Goal: Navigation & Orientation: Understand site structure

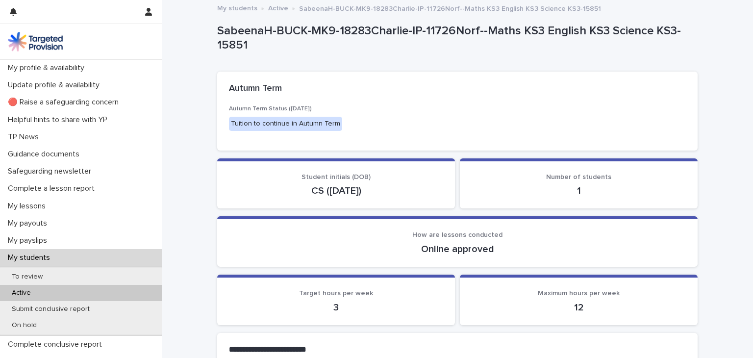
click at [73, 257] on div "My students" at bounding box center [81, 257] width 162 height 17
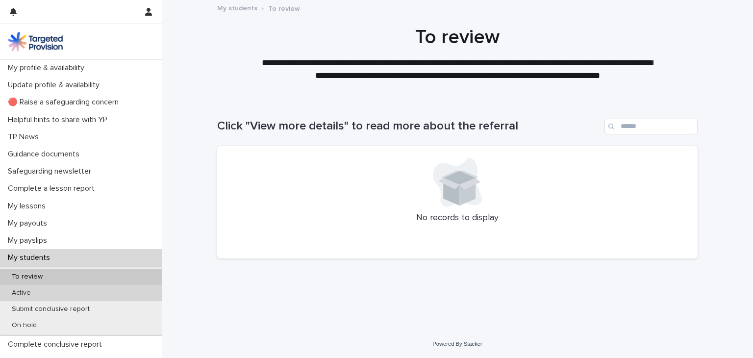
click at [63, 286] on div "Active" at bounding box center [81, 293] width 162 height 16
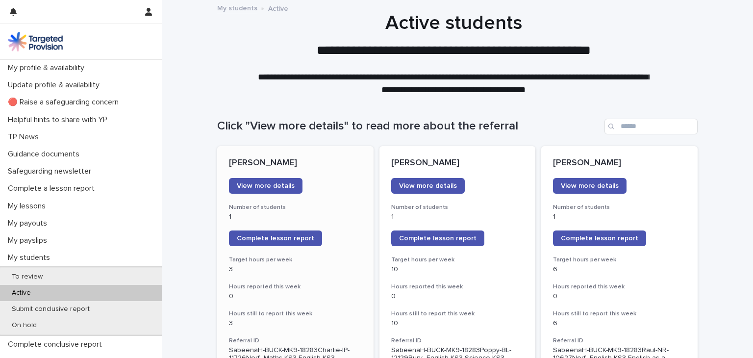
scroll to position [557, 0]
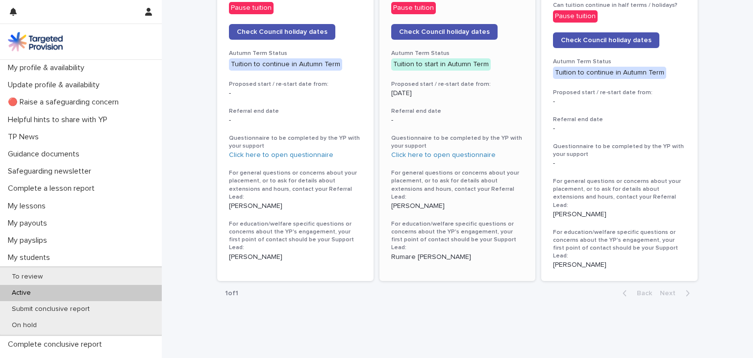
click at [431, 253] on p "Rumare [PERSON_NAME]" at bounding box center [457, 257] width 133 height 8
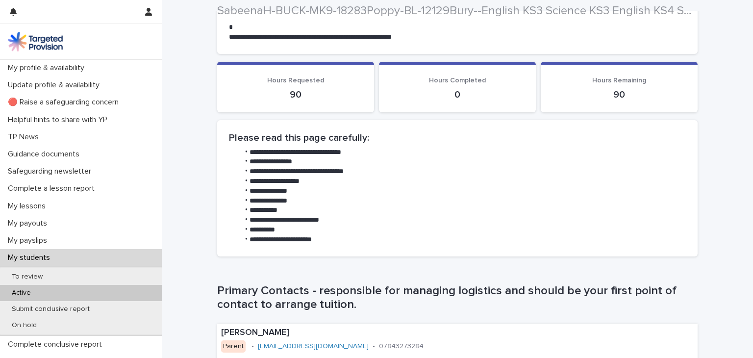
scroll to position [523, 0]
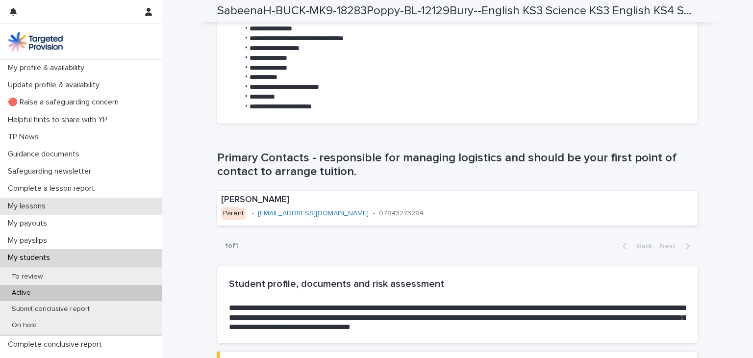
click at [69, 203] on div "My lessons" at bounding box center [81, 206] width 162 height 17
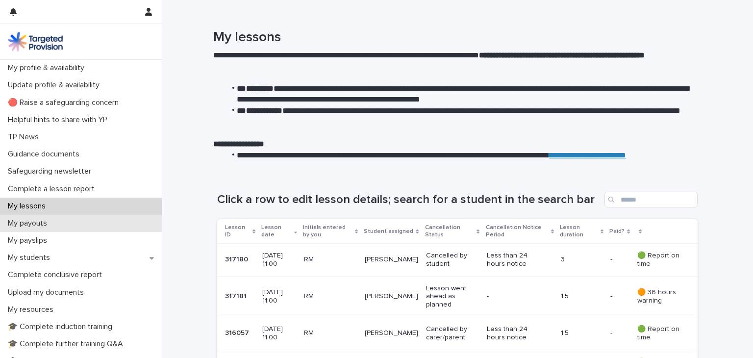
click at [86, 224] on div "My payouts" at bounding box center [81, 223] width 162 height 17
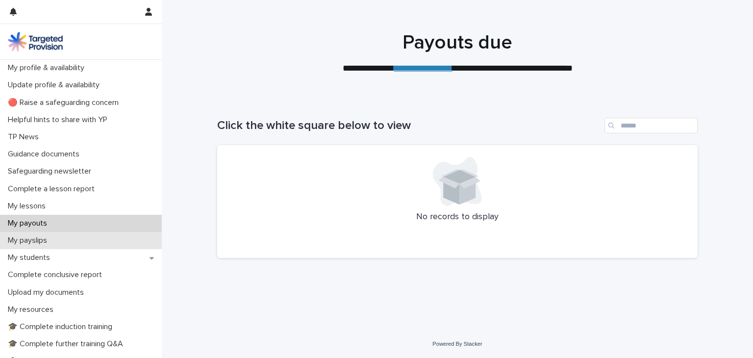
click at [86, 245] on div "My payslips" at bounding box center [81, 240] width 162 height 17
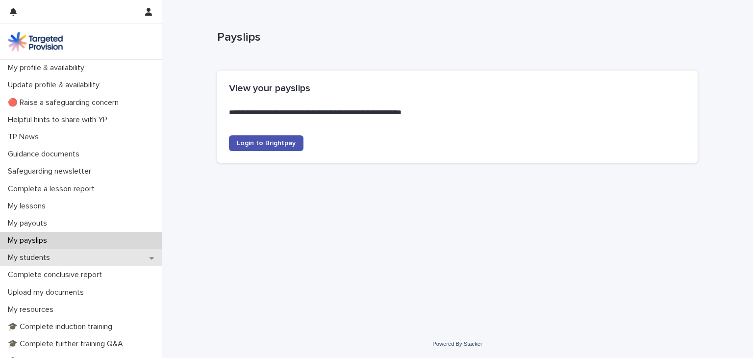
click at [80, 255] on div "My students" at bounding box center [81, 257] width 162 height 17
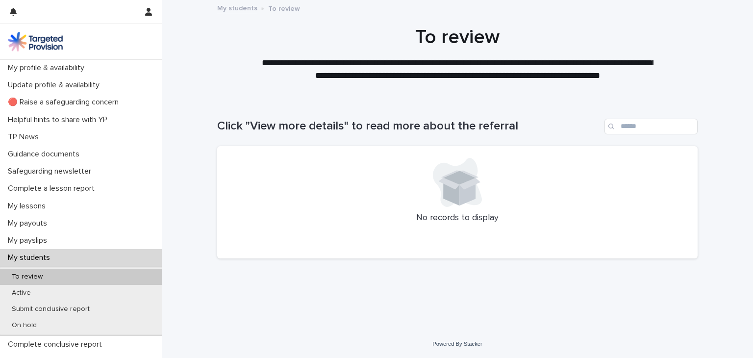
scroll to position [271, 0]
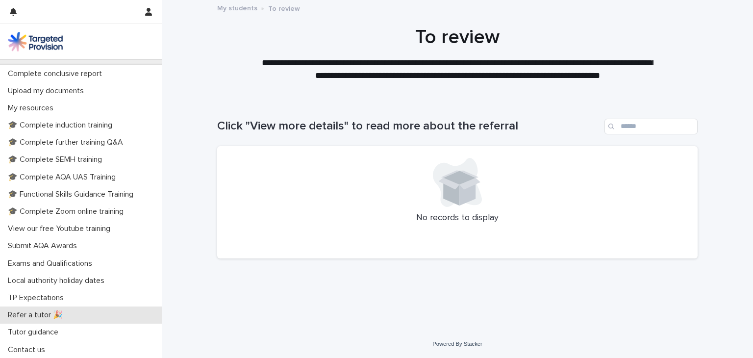
click at [60, 320] on div "Refer a tutor 🎉" at bounding box center [81, 314] width 162 height 17
